Goal: Use online tool/utility: Use online tool/utility

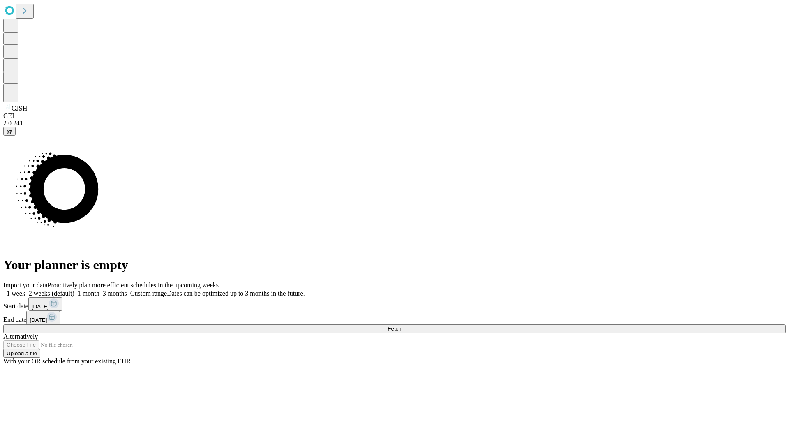
click at [401, 325] on span "Fetch" at bounding box center [394, 328] width 14 height 6
